Goal: Navigation & Orientation: Find specific page/section

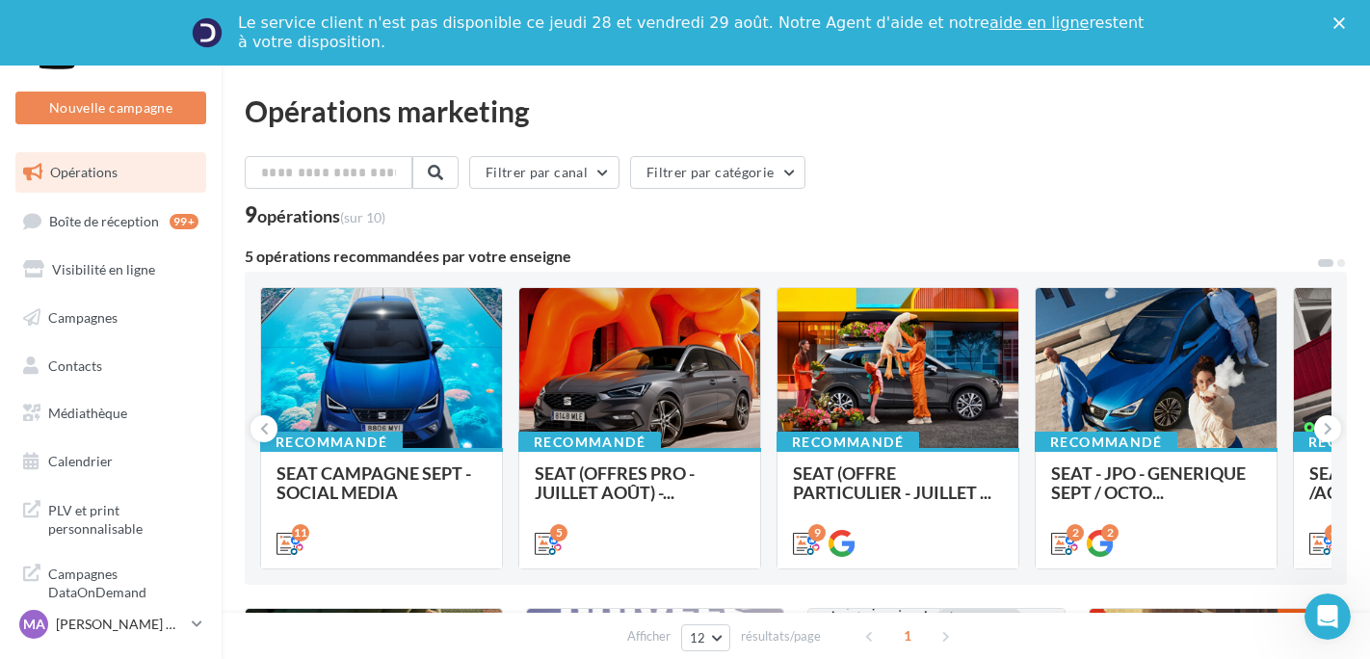
drag, startPoint x: 547, startPoint y: 439, endPoint x: 1112, endPoint y: 213, distance: 608.3
click at [1115, 207] on div "9 opérations (sur 10)" at bounding box center [796, 216] width 1102 height 25
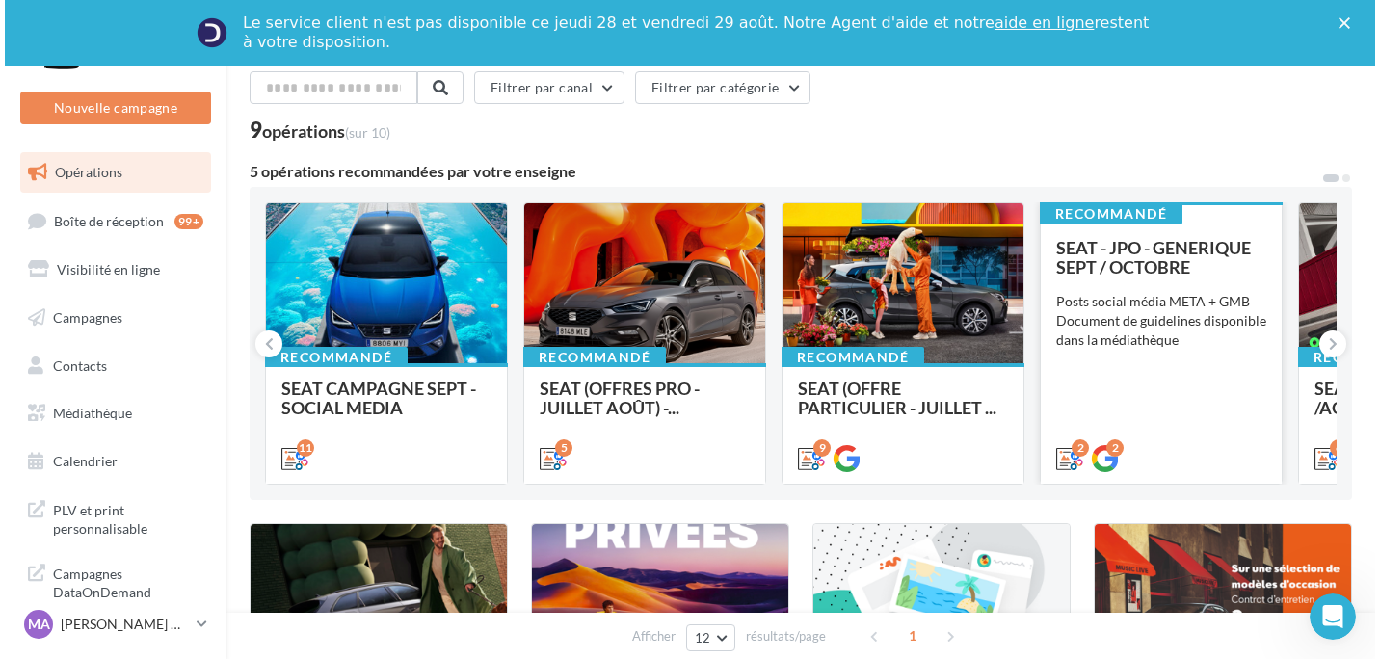
scroll to position [96, 0]
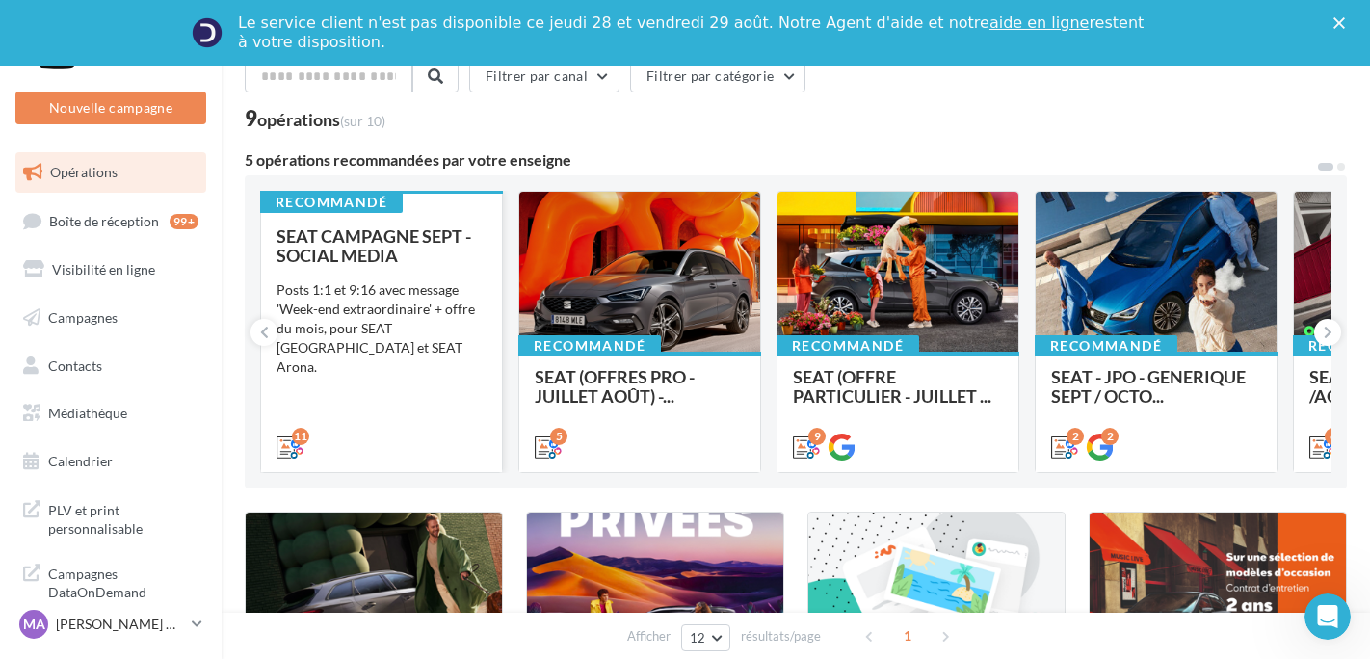
click at [472, 316] on div "Posts 1:1 et 9:16 avec message 'Week-end extraordinaire' + offre du mois, pour …" at bounding box center [381, 328] width 210 height 96
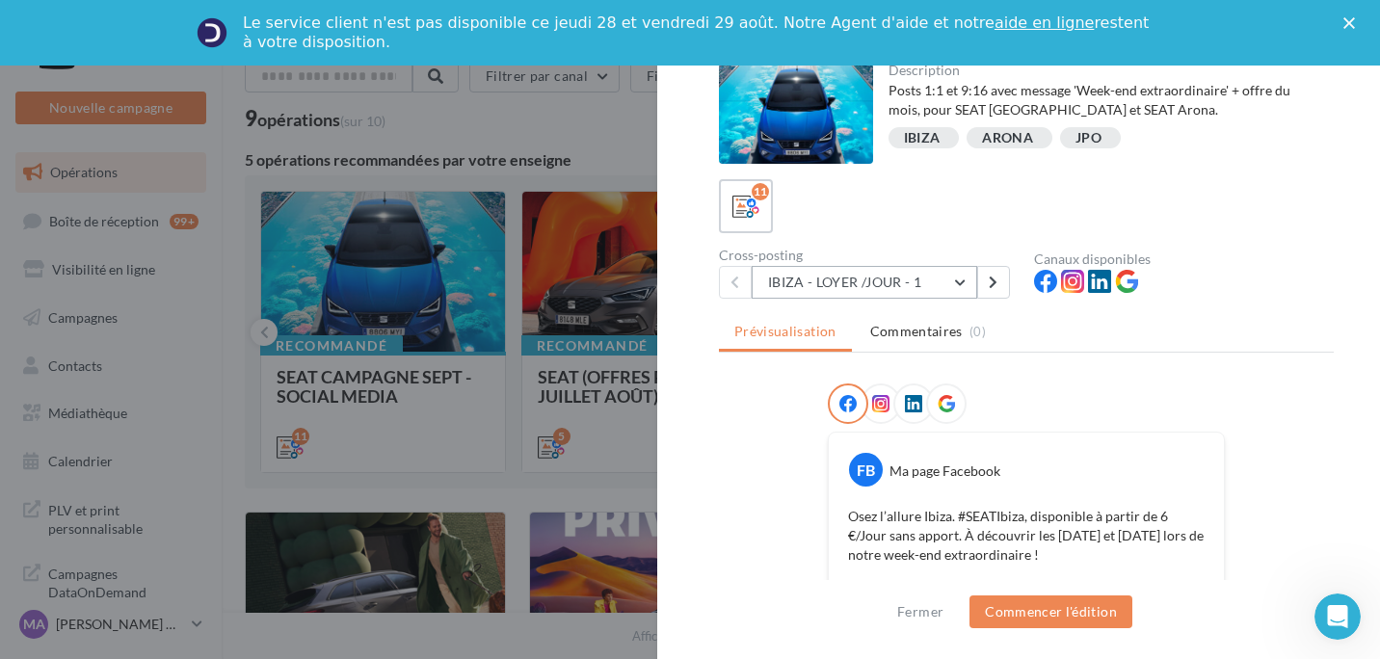
click at [951, 279] on button "IBIZA - LOYER /JOUR - 1" at bounding box center [863, 282] width 225 height 33
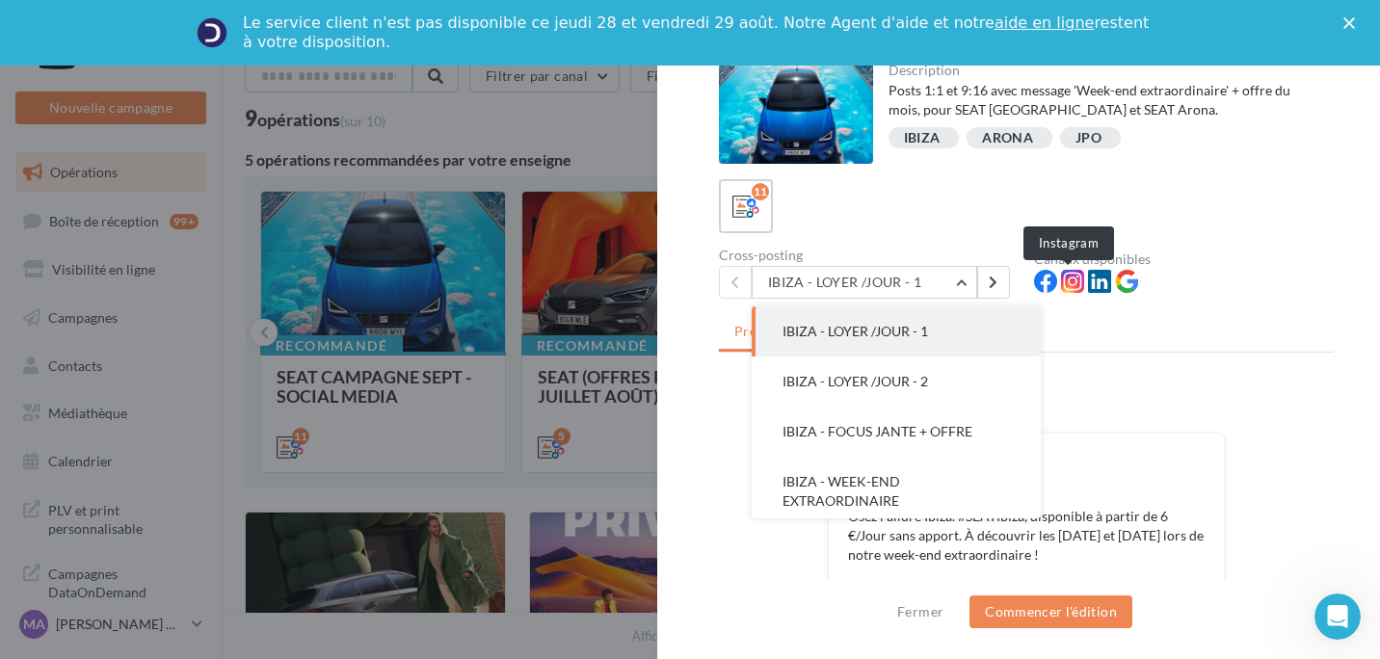
click at [1061, 285] on icon at bounding box center [1072, 281] width 23 height 23
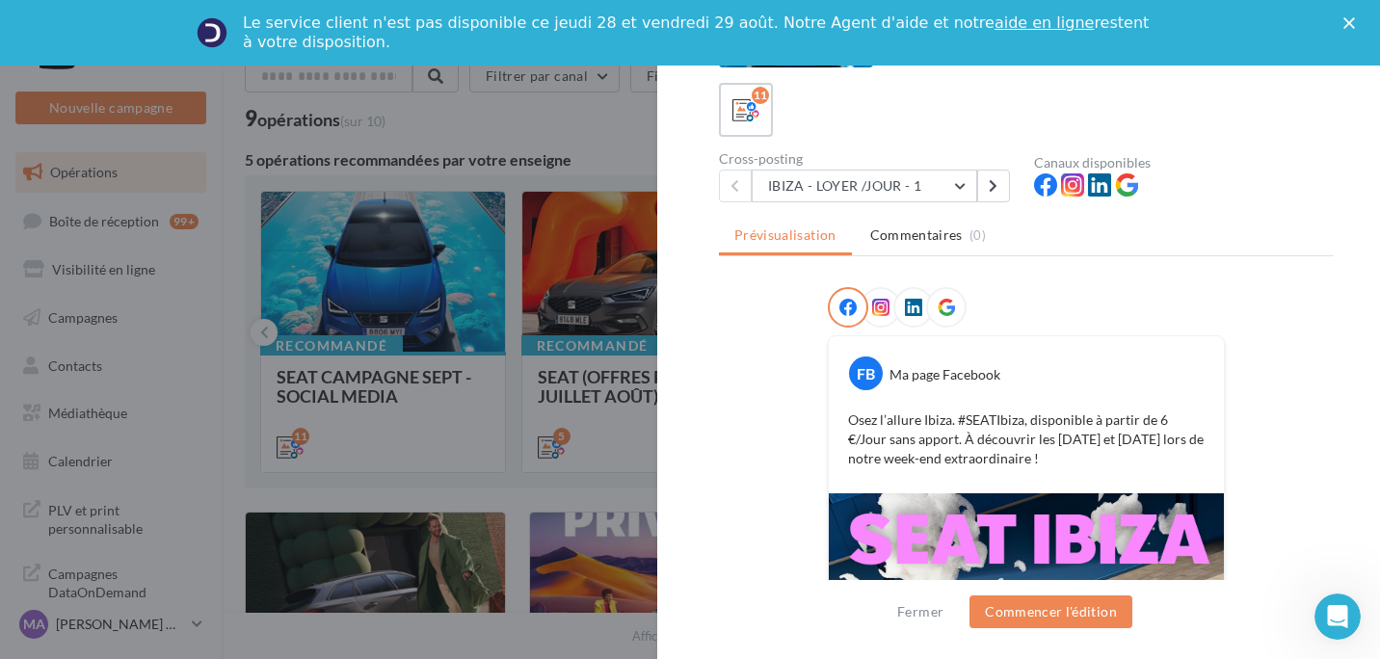
click at [875, 308] on icon at bounding box center [880, 307] width 17 height 17
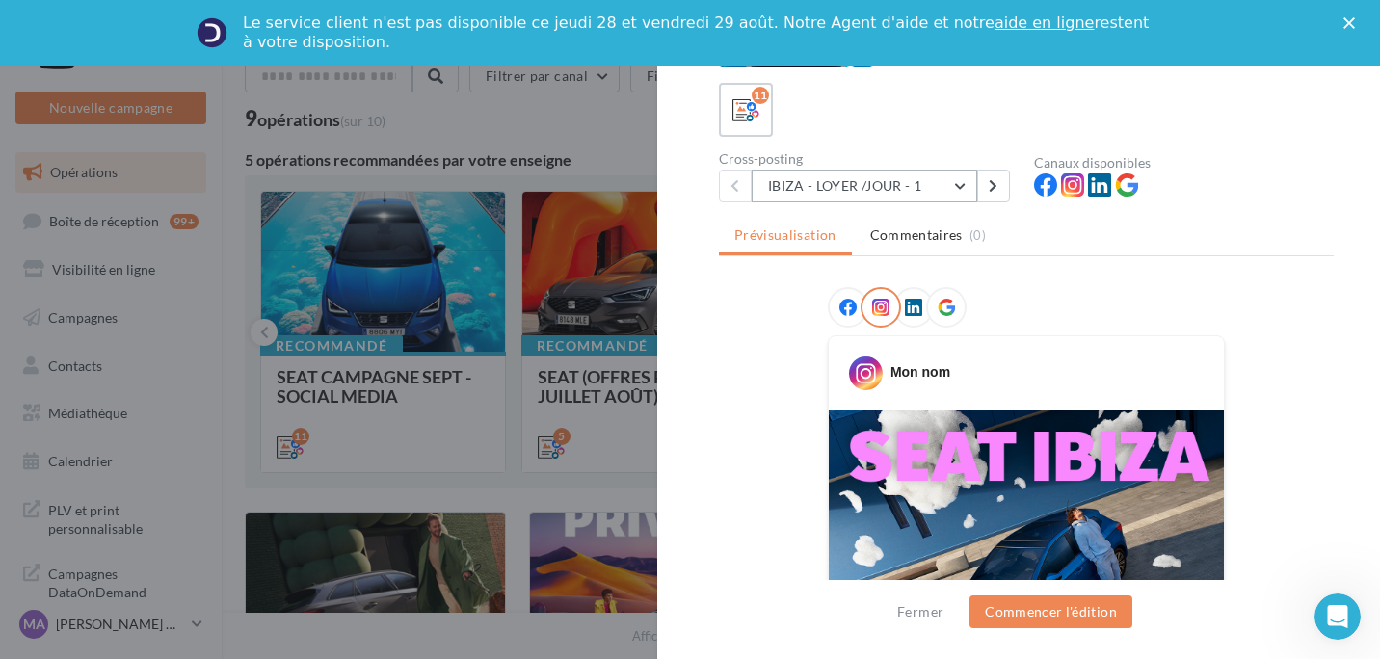
click at [856, 181] on button "IBIZA - LOYER /JOUR - 1" at bounding box center [863, 186] width 225 height 33
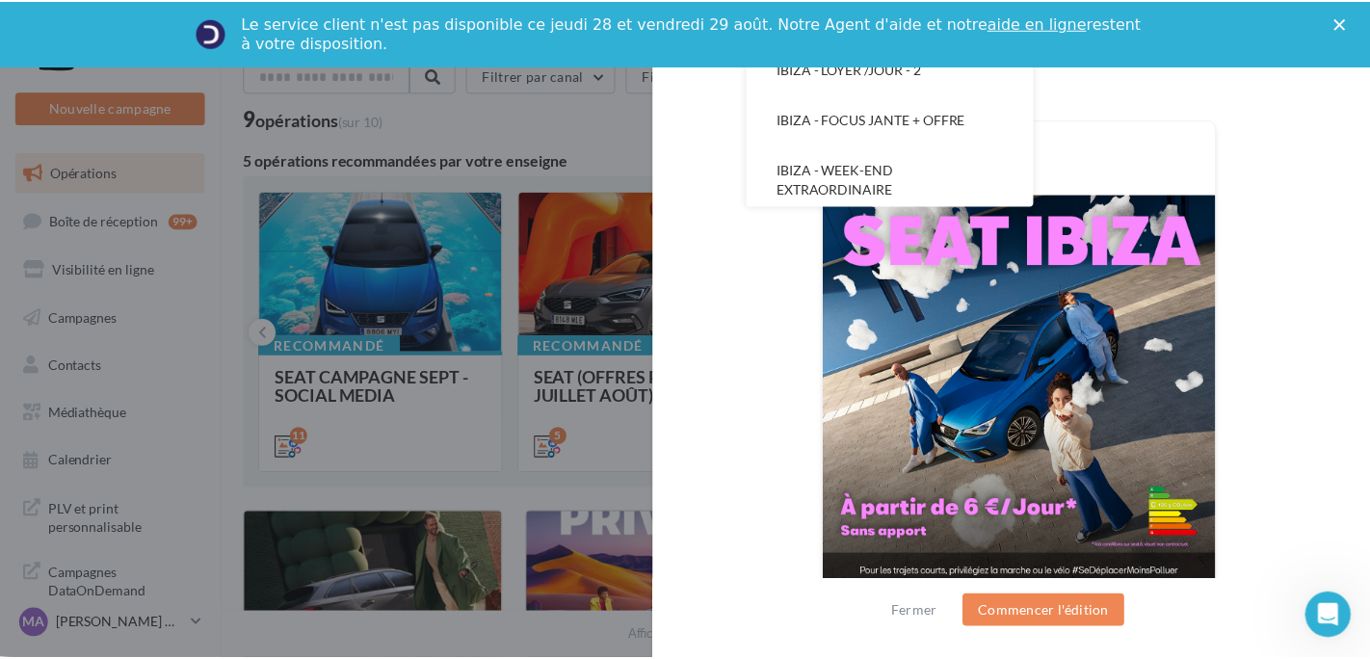
scroll to position [385, 0]
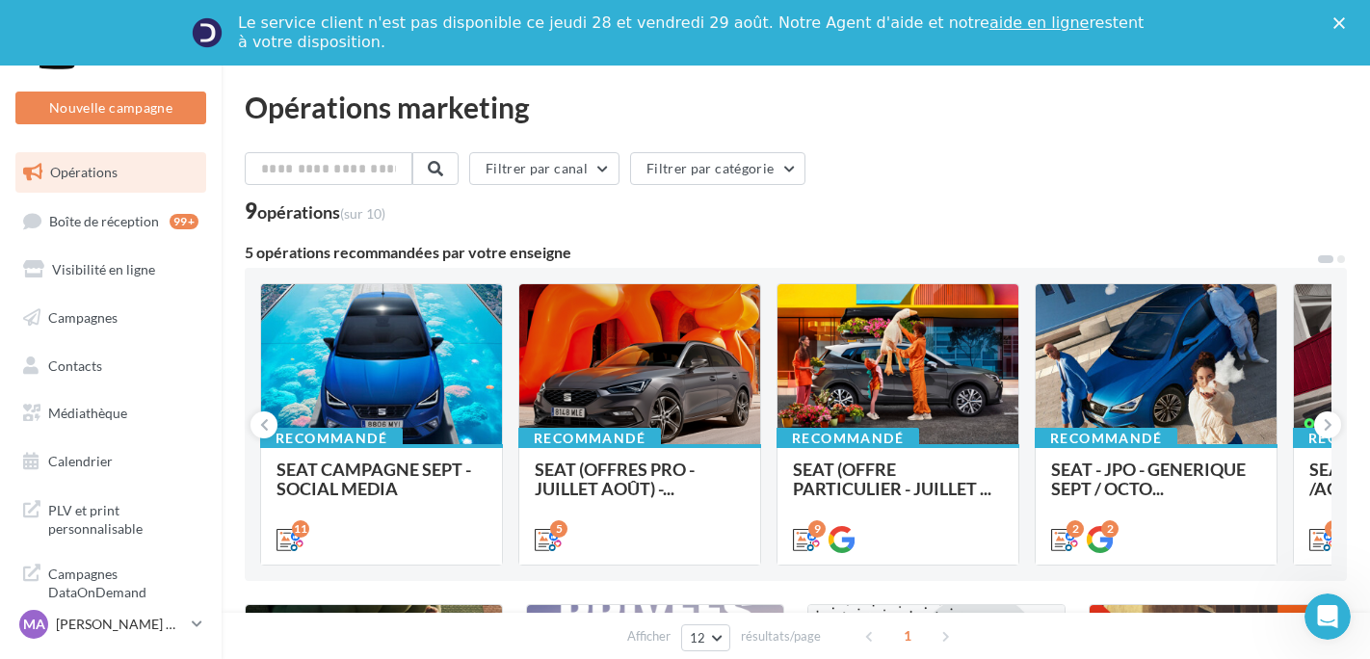
scroll to position [0, 0]
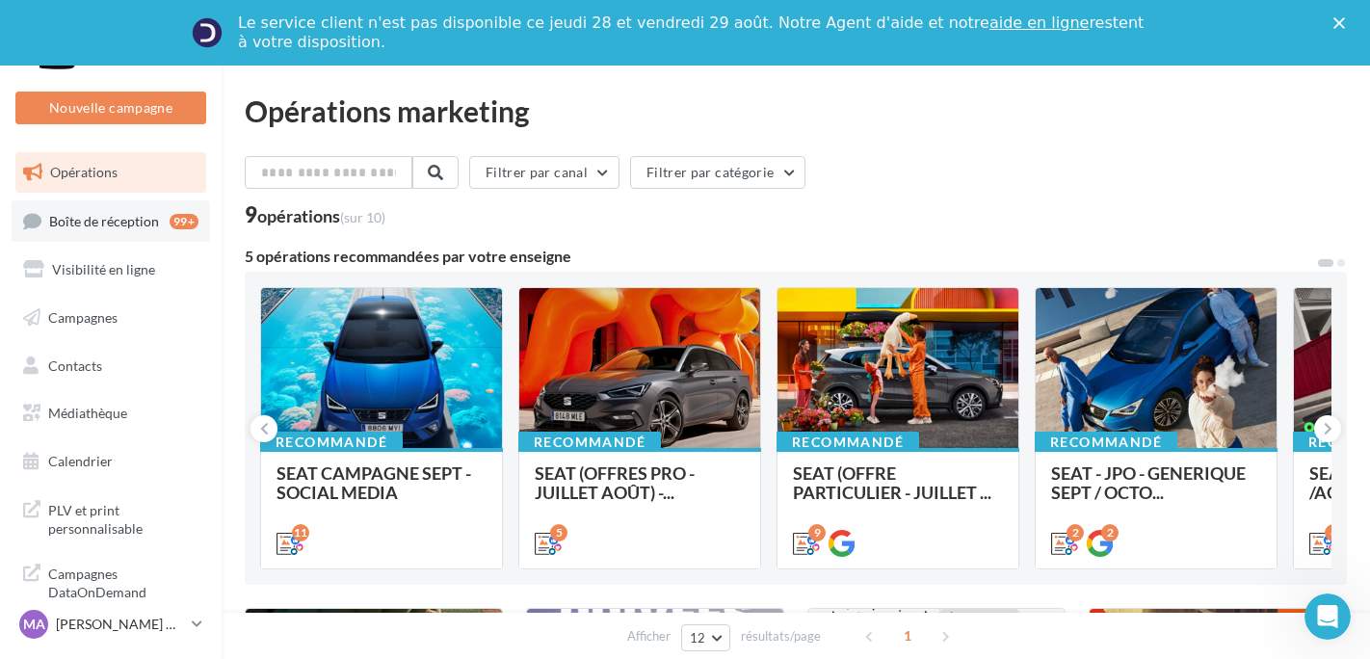
click at [154, 236] on link "Boîte de réception 99+" at bounding box center [111, 220] width 198 height 41
